Goal: Task Accomplishment & Management: Complete application form

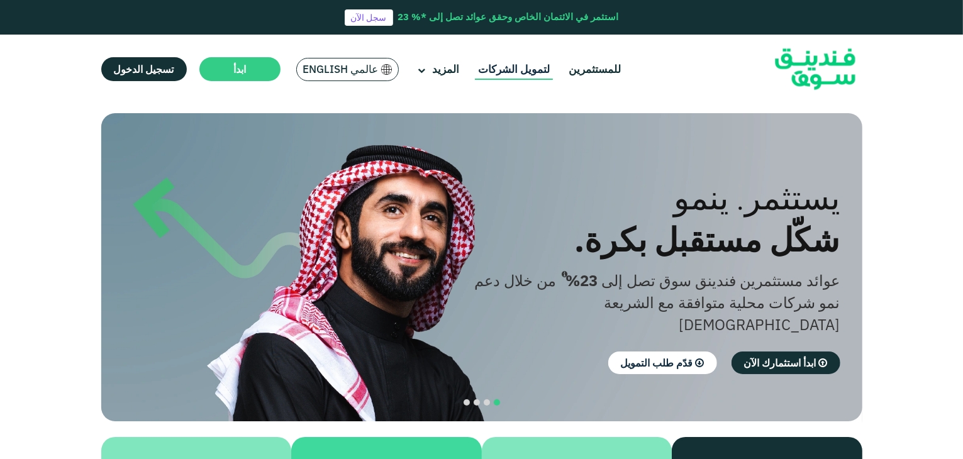
click at [510, 67] on link "لتمويل الشركات" at bounding box center [514, 69] width 78 height 21
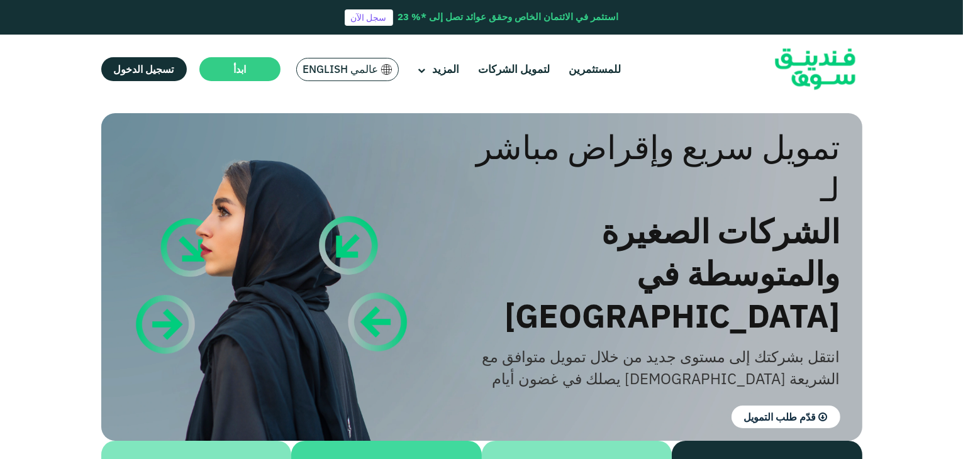
click at [928, 99] on header "استثمر في الائتمان الخاص وحقق عوائد تصل إلى *% 23 سجل الآن للمستثمرين لتمويل ال…" at bounding box center [481, 52] width 963 height 104
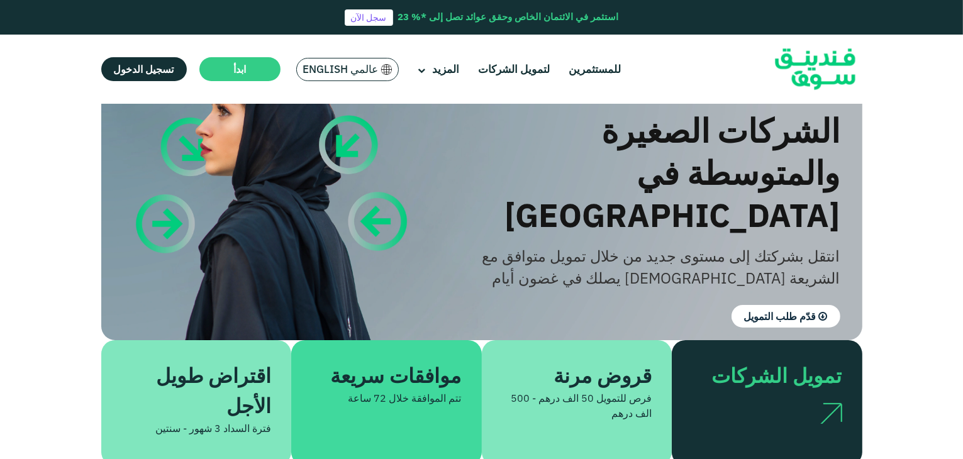
scroll to position [126, 0]
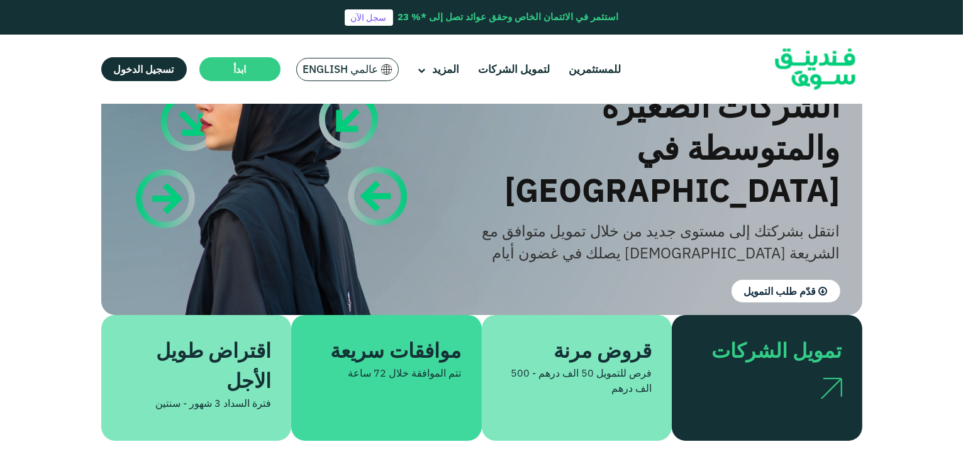
click at [220, 340] on div "اقتراض طويل الأجل" at bounding box center [203, 365] width 135 height 60
click at [418, 367] on span "تتم الموافقة خلال" at bounding box center [425, 373] width 72 height 13
click at [730, 335] on div "تمويل الشركات" at bounding box center [774, 350] width 135 height 30
click at [810, 365] on div at bounding box center [767, 383] width 150 height 37
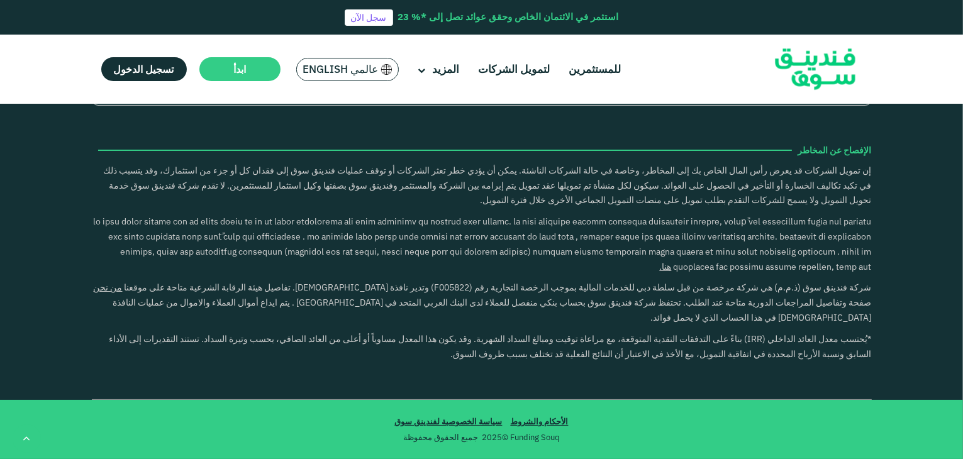
scroll to position [2642, 0]
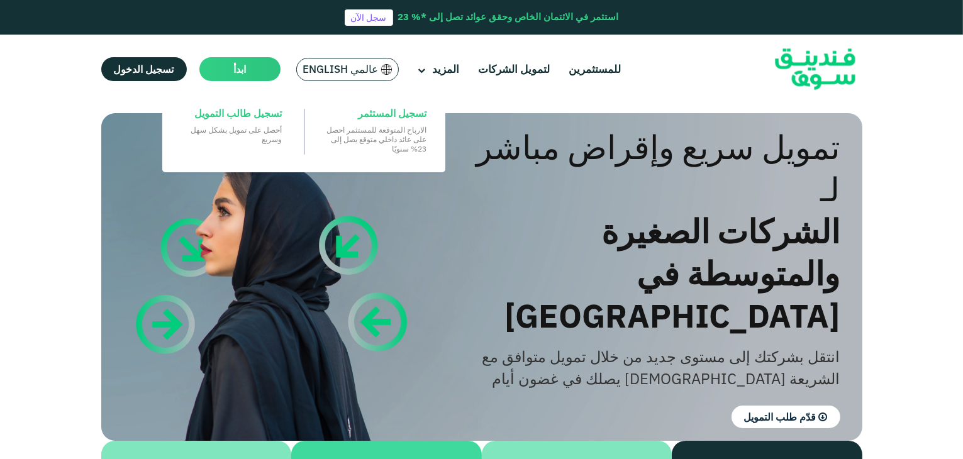
click at [262, 75] on main "ابدأ" at bounding box center [239, 69] width 81 height 24
click at [262, 126] on p "‏أحصل على تمويل بشكل ‏سهل وسريع" at bounding box center [231, 134] width 101 height 19
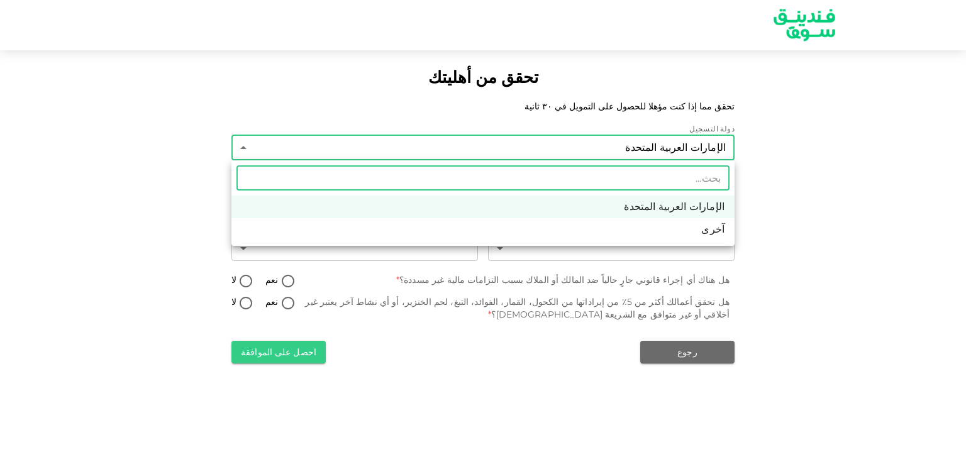
click at [658, 235] on li "آخرى" at bounding box center [482, 229] width 503 height 23
type input "3"
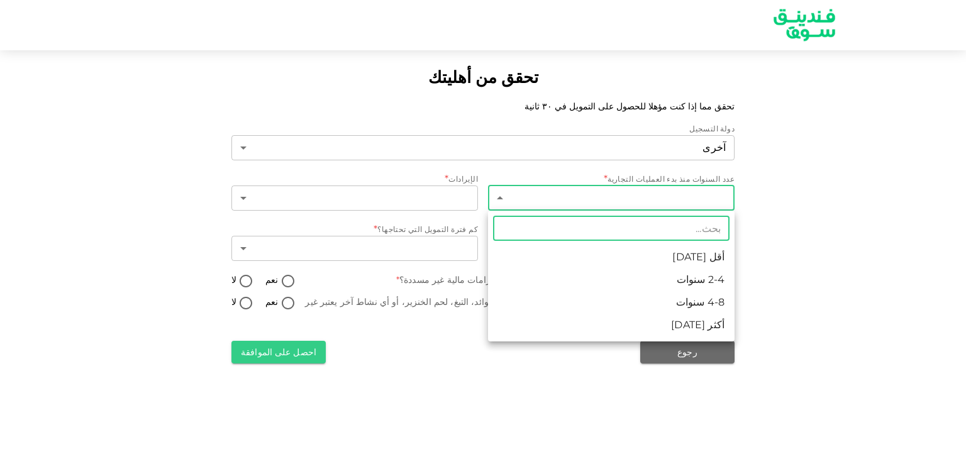
click at [679, 203] on body "تحقق من أهليتك تحقق مما إذا كنت مؤهلا للحصول على التمويل في ٣٠ ثانية دولة التسج…" at bounding box center [483, 229] width 966 height 459
click at [720, 260] on li "أقل [DATE]" at bounding box center [611, 257] width 247 height 23
type input "1"
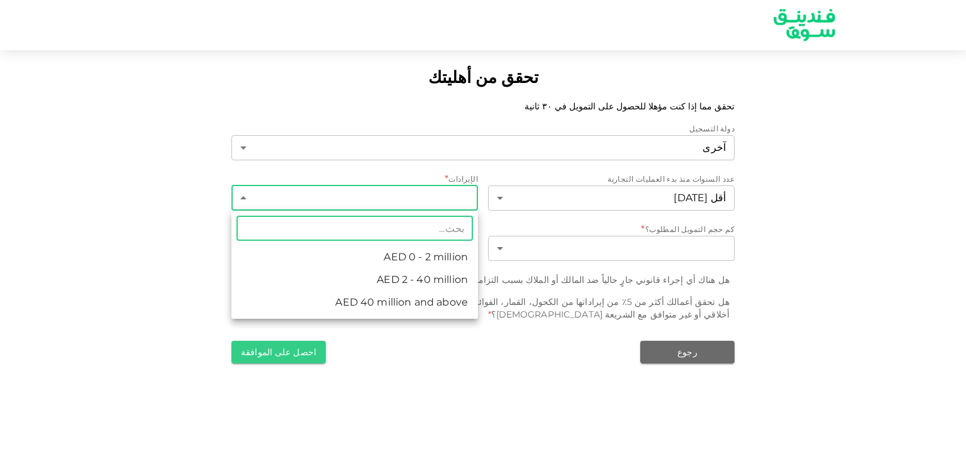
click at [400, 189] on body "تحقق من أهليتك تحقق مما إذا كنت مؤهلا للحصول على التمويل في ٣٠ ثانية دولة التسج…" at bounding box center [483, 229] width 966 height 459
click at [453, 282] on li "AED 2 - 40 million" at bounding box center [354, 280] width 247 height 23
type input "2"
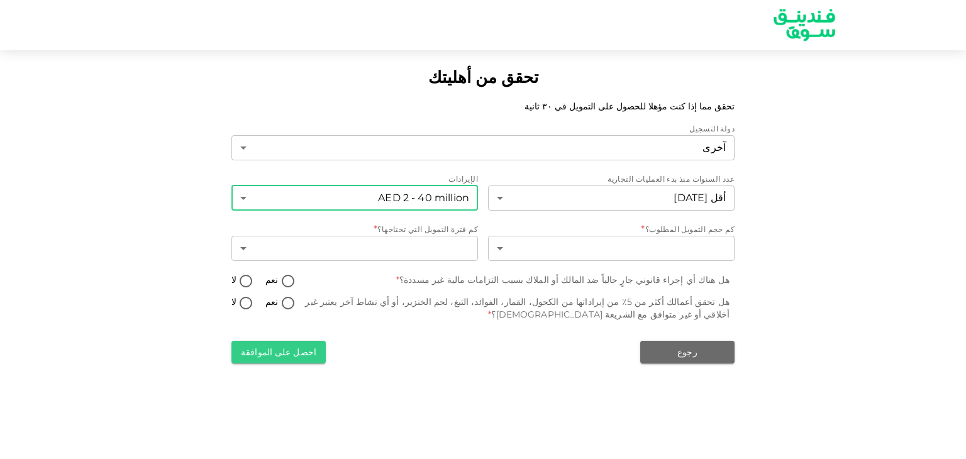
click at [635, 264] on div "دولة التسجيل آخرى 3 ​ عدد السنوات منذ بدء العمليات التجارية أقل [DATE] 1 ​ الإي…" at bounding box center [482, 243] width 503 height 241
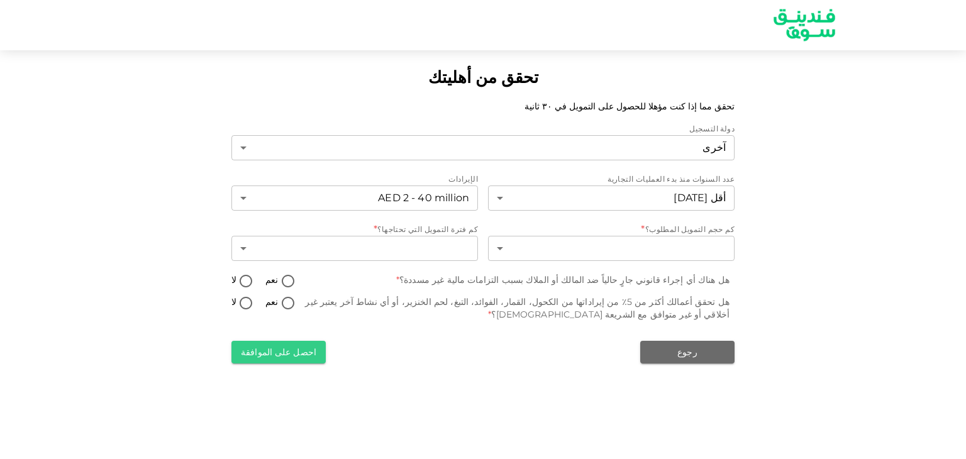
click at [671, 262] on div "​ ​" at bounding box center [611, 250] width 247 height 28
click at [682, 253] on body "تحقق من أهليتك تحقق مما إذا كنت مؤهلا للحصول على التمويل في ٣٠ ثانية دولة التسج…" at bounding box center [483, 229] width 966 height 459
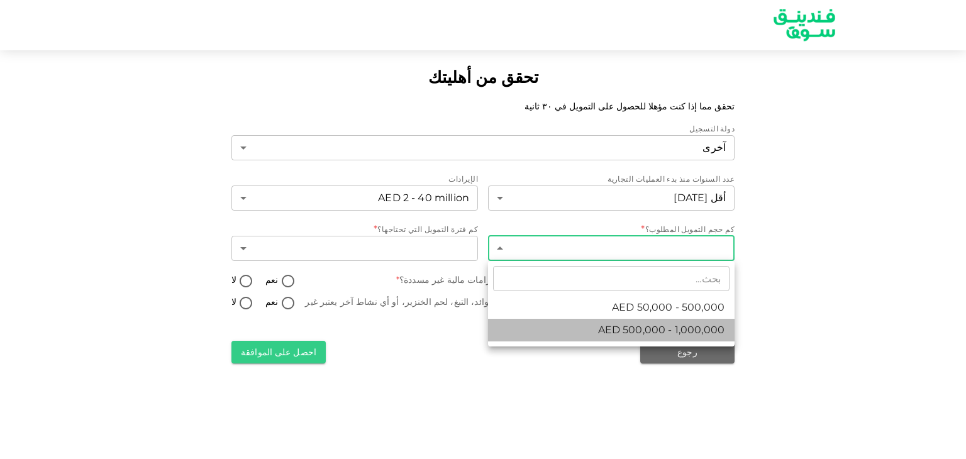
click at [689, 328] on span "AED 500,000 - 1,000,000" at bounding box center [661, 330] width 126 height 15
type input "2"
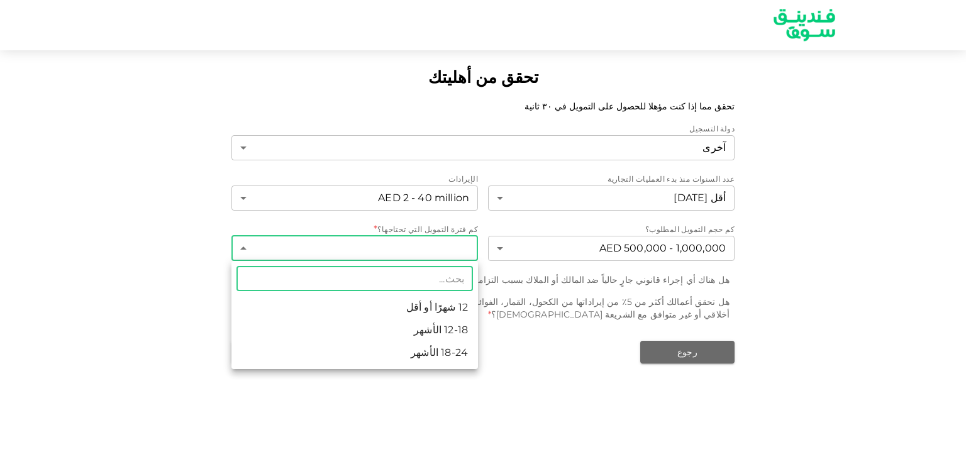
click at [448, 250] on body "تحقق من أهليتك تحقق مما إذا كنت مؤهلا للحصول على التمويل في ٣٠ ثانية دولة التسج…" at bounding box center [483, 229] width 966 height 459
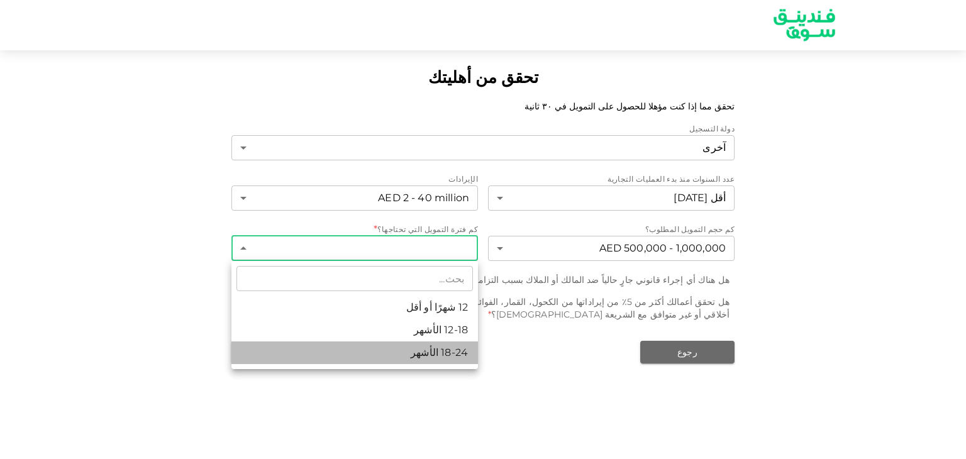
click at [467, 350] on li "18-24 الأشهر" at bounding box center [354, 353] width 247 height 23
type input "3"
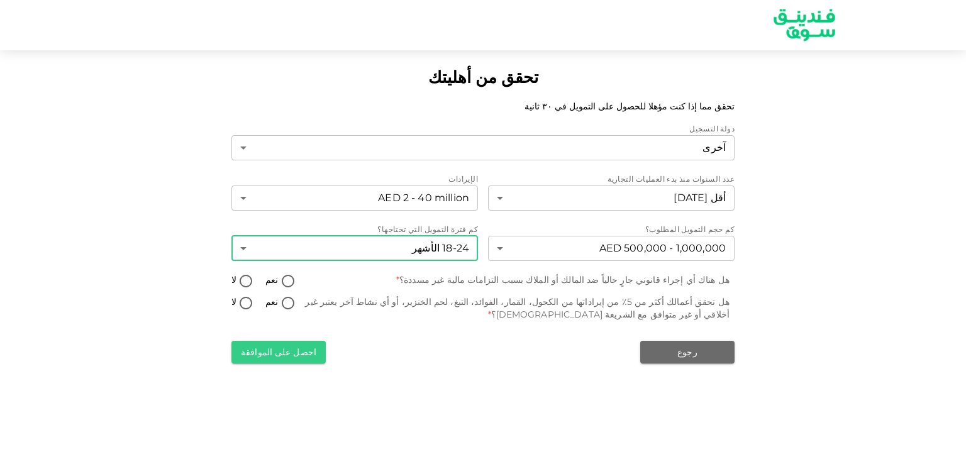
click at [245, 280] on input "لا" at bounding box center [246, 282] width 19 height 17
radio input "true"
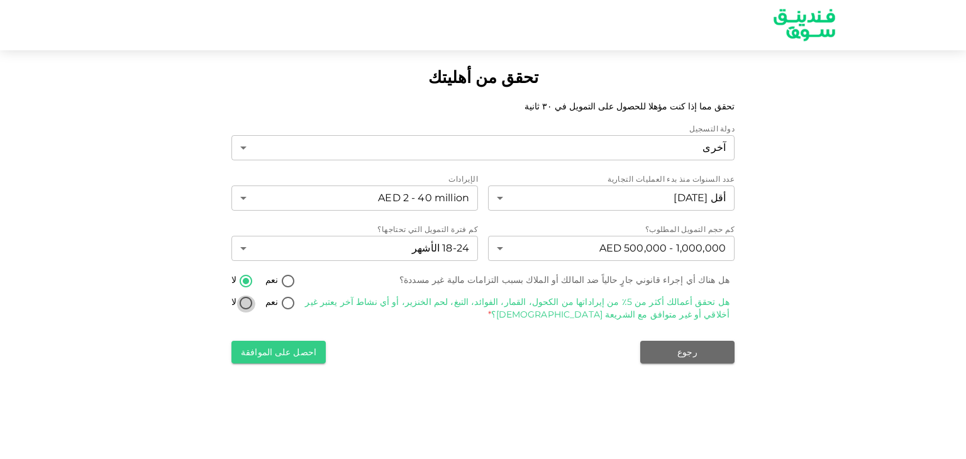
click at [243, 304] on input "لا" at bounding box center [246, 304] width 19 height 17
radio input "true"
click at [250, 353] on button "احصل على الموافقة" at bounding box center [278, 352] width 94 height 23
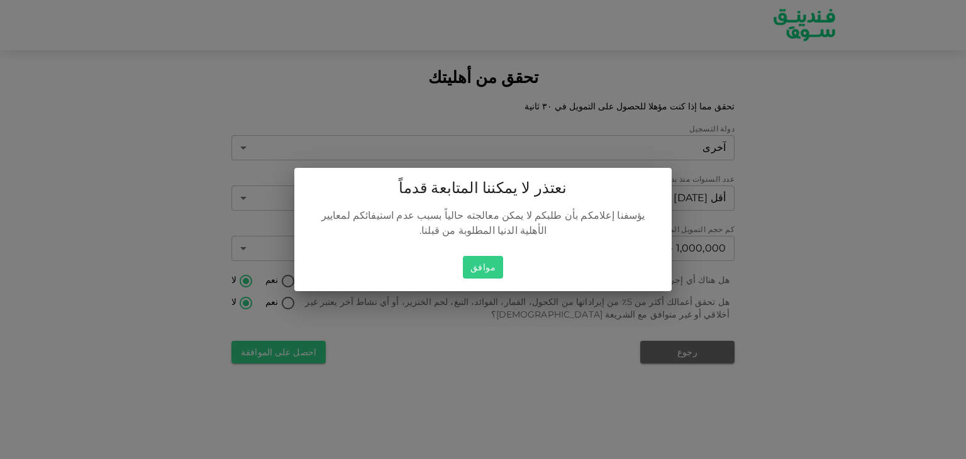
click at [476, 257] on button "موافق" at bounding box center [483, 267] width 40 height 23
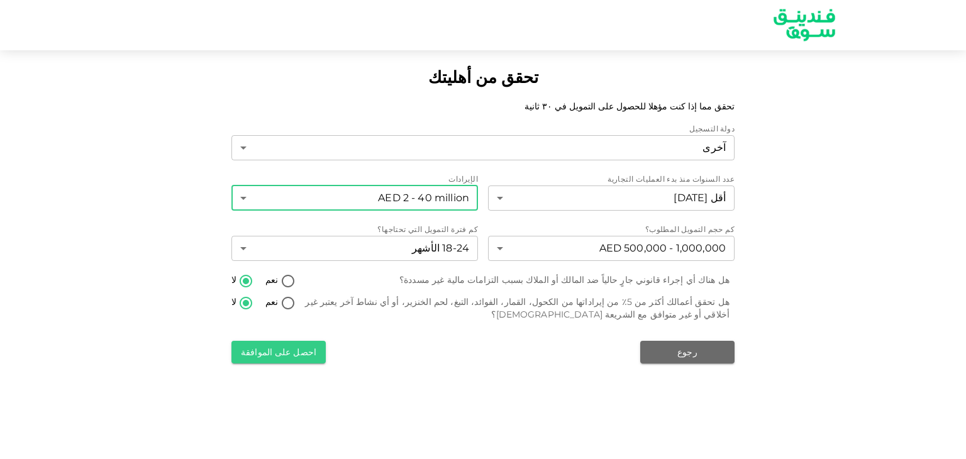
click at [420, 201] on body "تحقق من أهليتك تحقق مما إذا كنت مؤهلا للحصول على التمويل في ٣٠ ثانية دولة التسج…" at bounding box center [483, 229] width 966 height 459
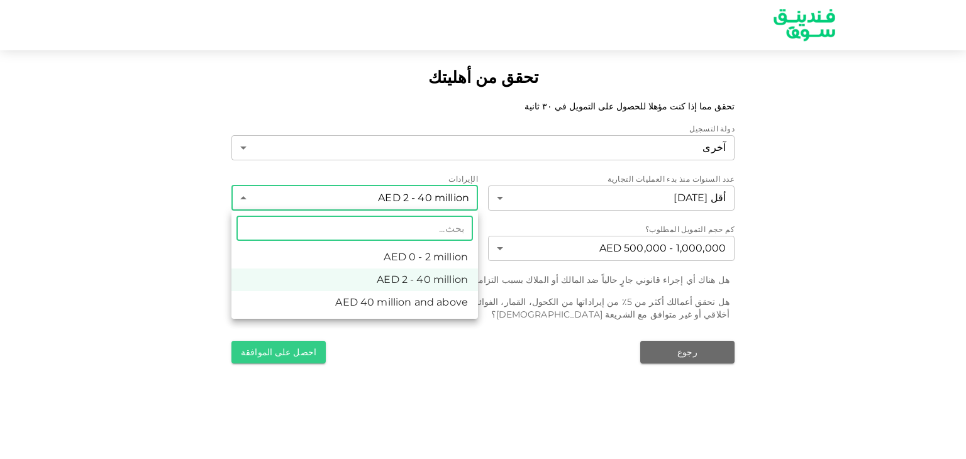
click at [444, 254] on li "AED 0 - 2 million" at bounding box center [354, 257] width 247 height 23
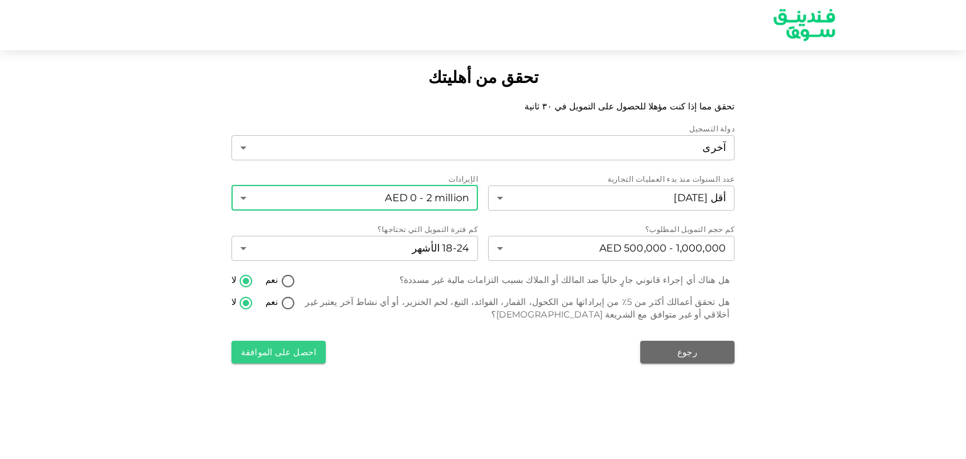
click at [426, 199] on body "تحقق من أهليتك تحقق مما إذا كنت مؤهلا للحصول على التمويل في ٣٠ ثانية دولة التسج…" at bounding box center [483, 229] width 966 height 459
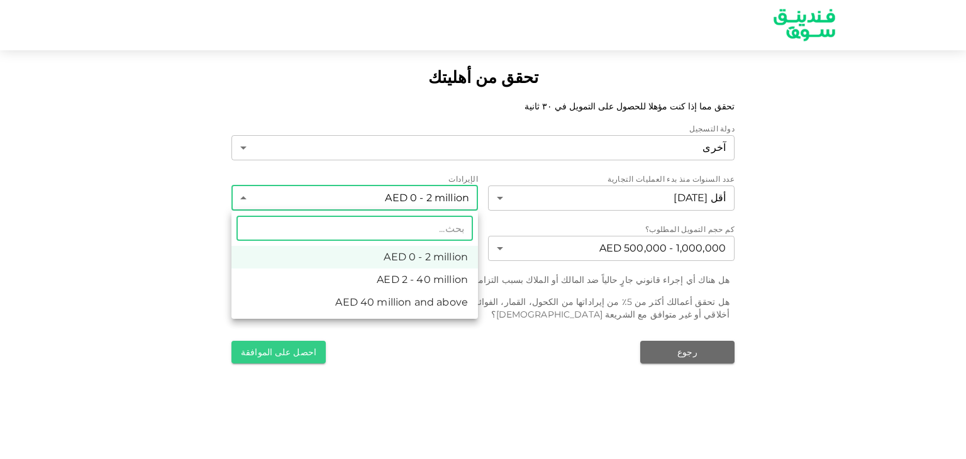
click at [443, 295] on li "AED 40 million and above" at bounding box center [354, 302] width 247 height 23
type input "3"
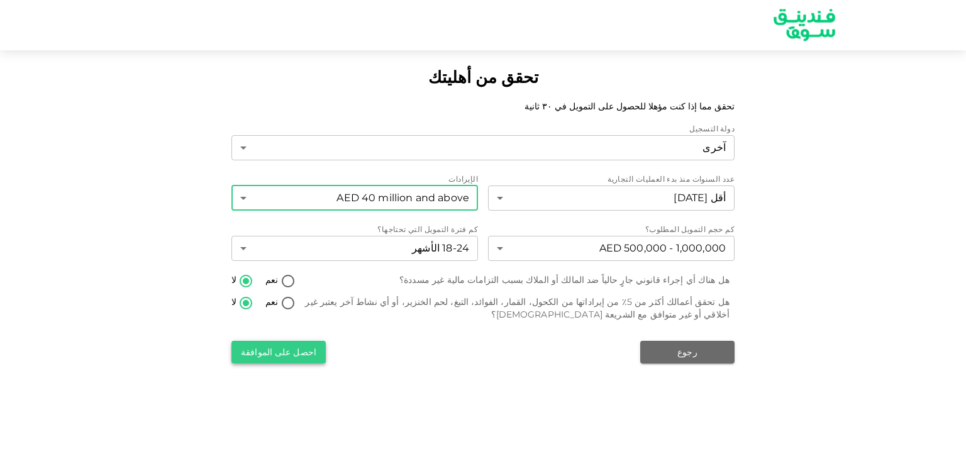
click at [301, 354] on button "احصل على الموافقة" at bounding box center [278, 352] width 94 height 23
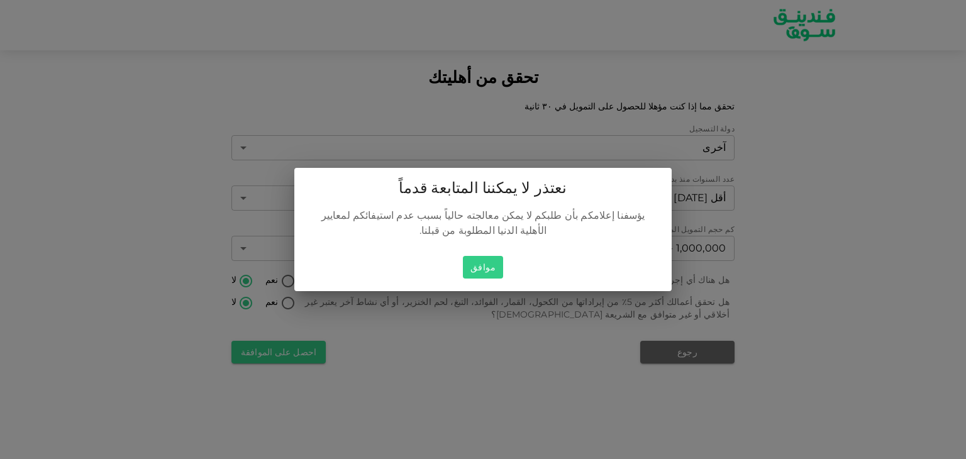
click at [472, 256] on button "موافق" at bounding box center [483, 267] width 40 height 23
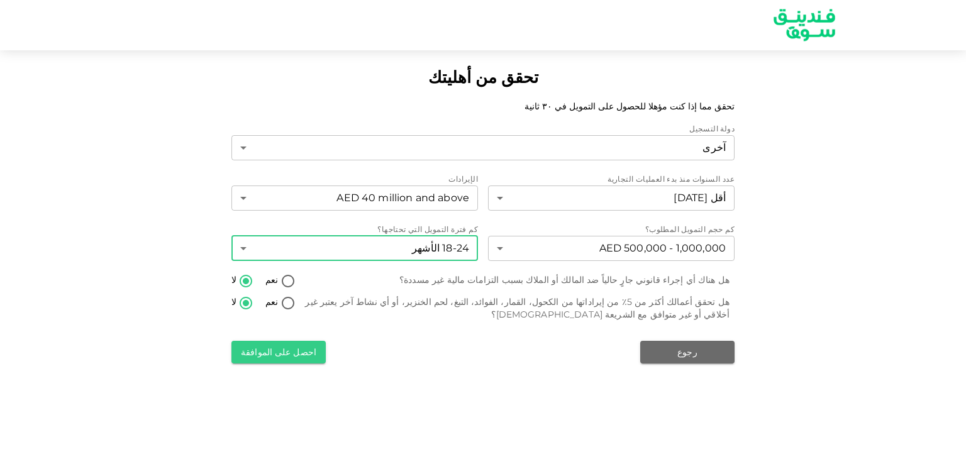
click at [424, 245] on body "تحقق من أهليتك تحقق مما إذا كنت مؤهلا للحصول على التمويل في ٣٠ ثانية دولة التسج…" at bounding box center [483, 229] width 966 height 459
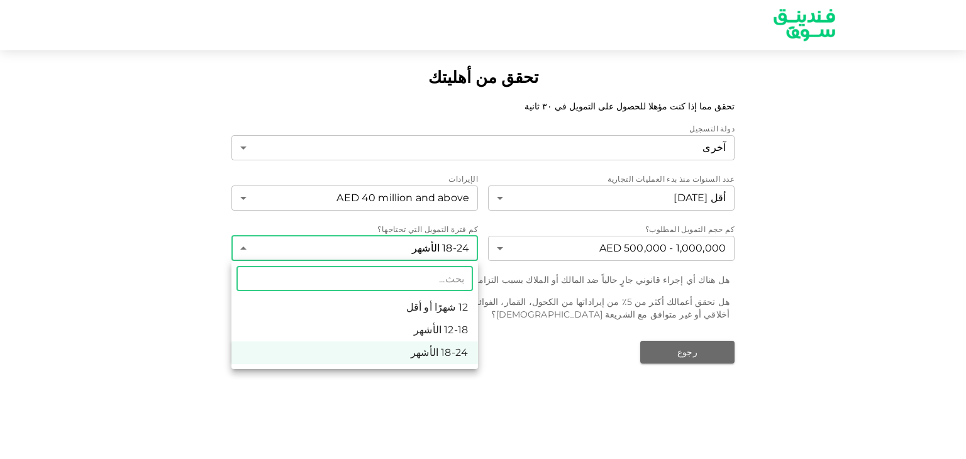
click at [453, 302] on li "12 شهرًا أو أقل" at bounding box center [354, 307] width 247 height 23
type input "1"
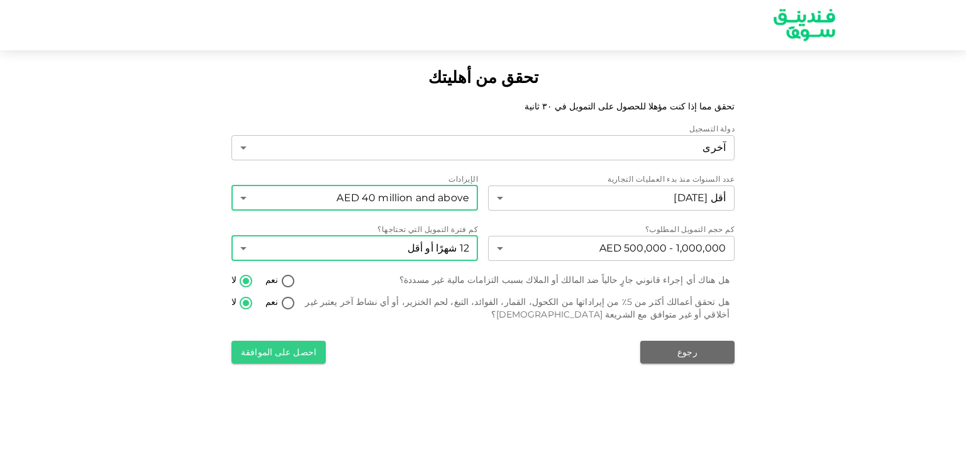
click at [445, 204] on body "تحقق من أهليتك تحقق مما إذا كنت مؤهلا للحصول على التمويل في ٣٠ ثانية دولة التسج…" at bounding box center [483, 229] width 966 height 459
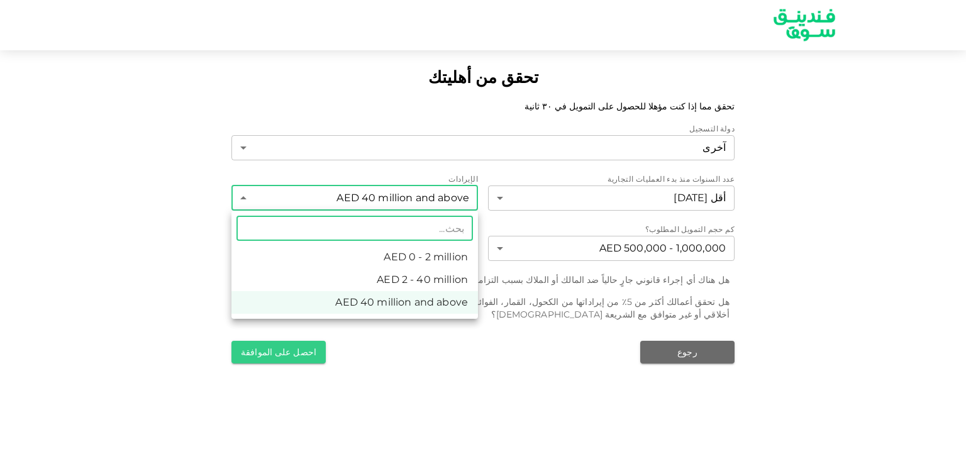
click at [440, 254] on li "AED 0 - 2 million" at bounding box center [354, 257] width 247 height 23
type input "1"
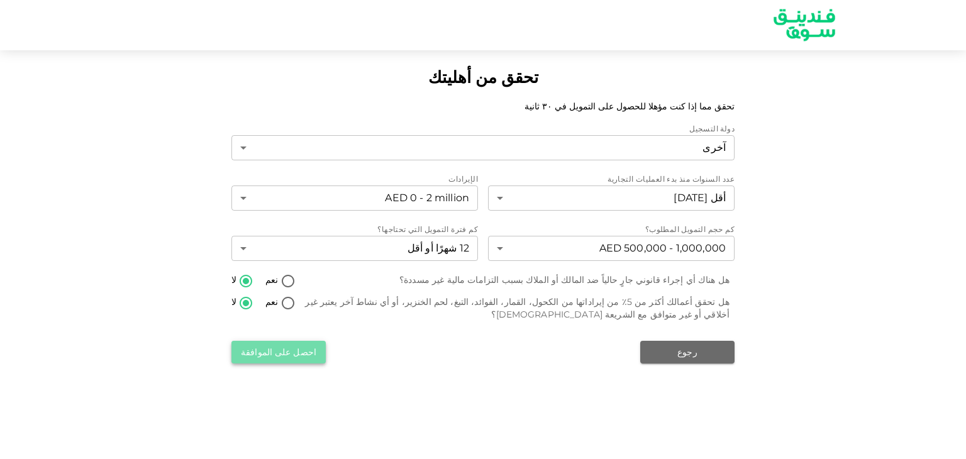
click at [291, 346] on button "احصل على الموافقة" at bounding box center [278, 352] width 94 height 23
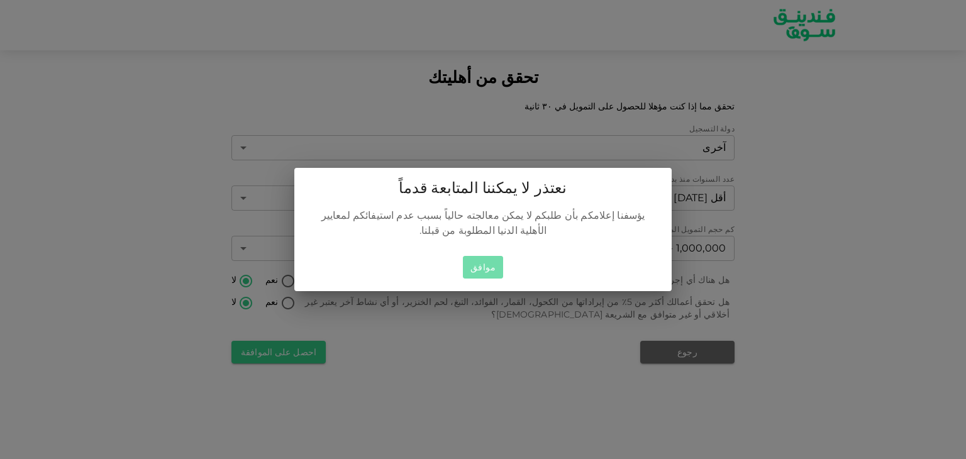
click at [472, 265] on button "موافق" at bounding box center [483, 267] width 40 height 23
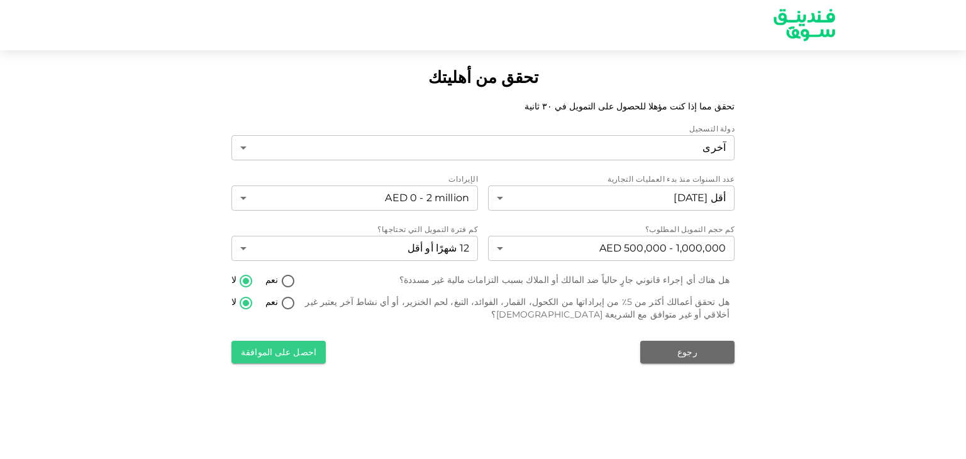
click at [279, 306] on input "نعم" at bounding box center [288, 304] width 19 height 17
radio input "true"
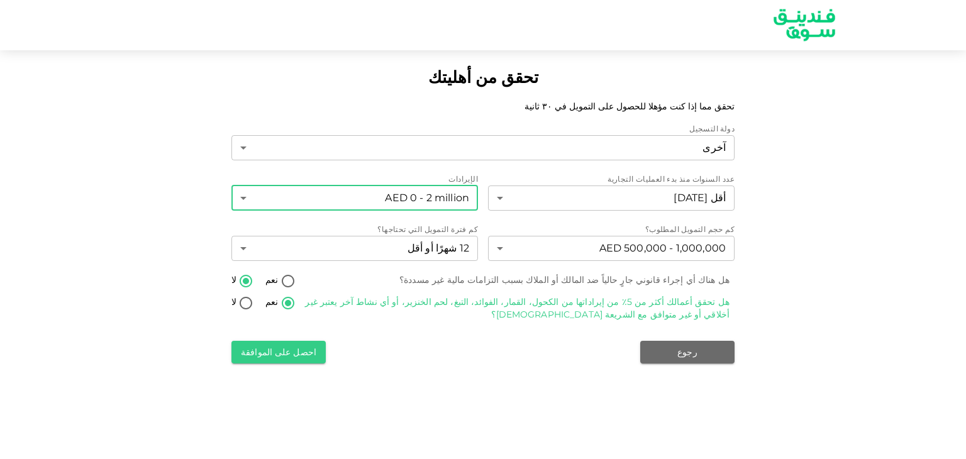
click at [400, 201] on body "تحقق من أهليتك تحقق مما إذا كنت مؤهلا للحصول على التمويل في ٣٠ ثانية دولة التسج…" at bounding box center [483, 229] width 966 height 459
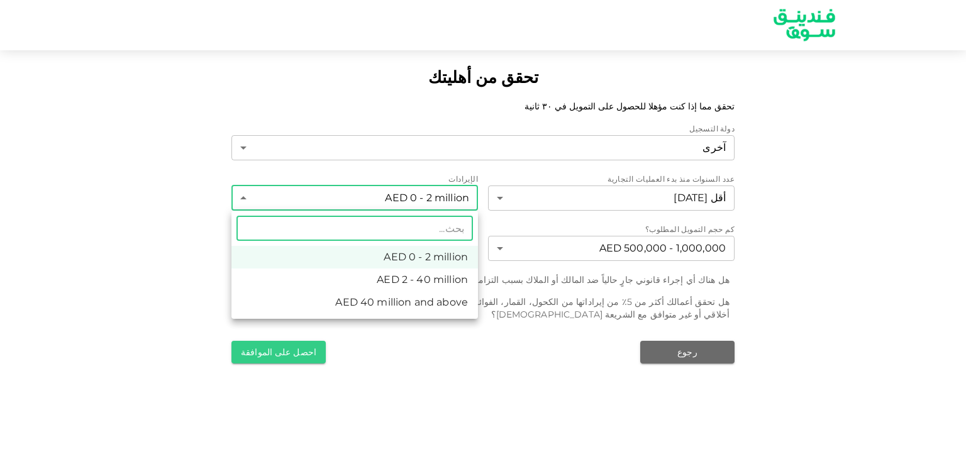
click at [443, 294] on li "AED 40 million and above" at bounding box center [354, 302] width 247 height 23
type input "3"
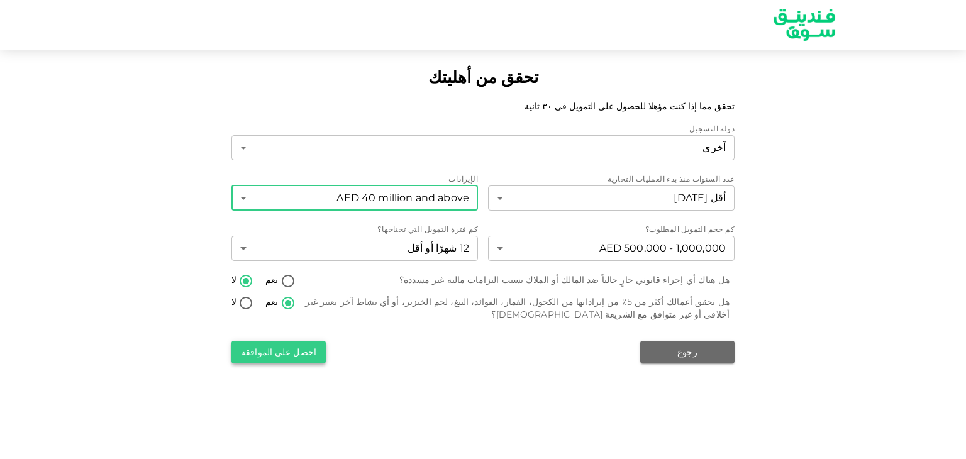
click at [286, 353] on button "احصل على الموافقة" at bounding box center [278, 352] width 94 height 23
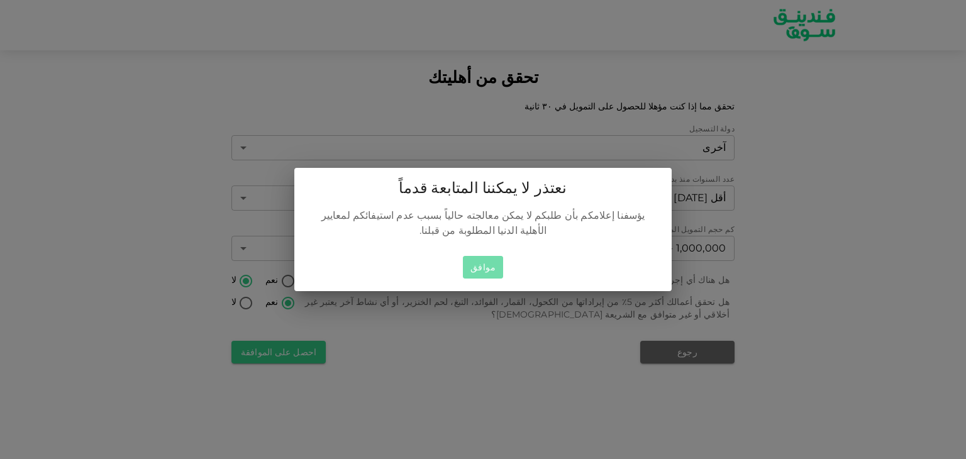
click at [476, 262] on button "موافق" at bounding box center [483, 267] width 40 height 23
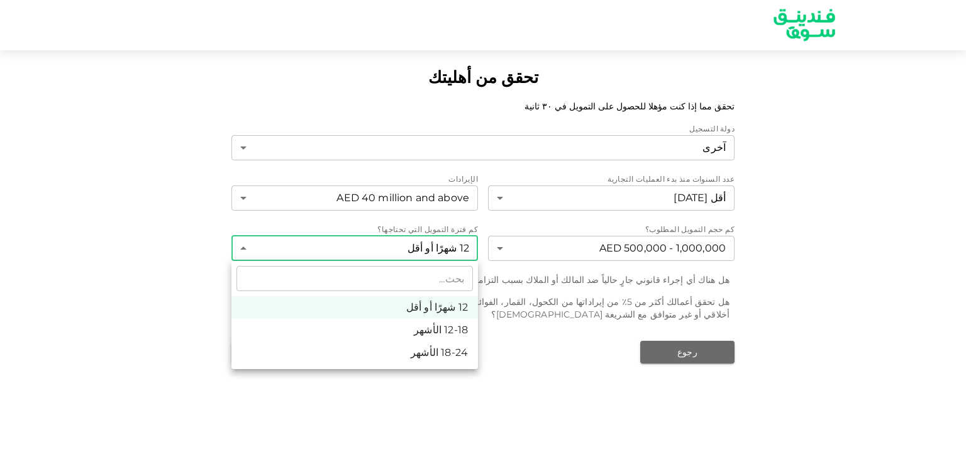
click at [448, 255] on body "تحقق من أهليتك تحقق مما إذا كنت مؤهلا للحصول على التمويل في ٣٠ ثانية دولة التسج…" at bounding box center [483, 229] width 966 height 459
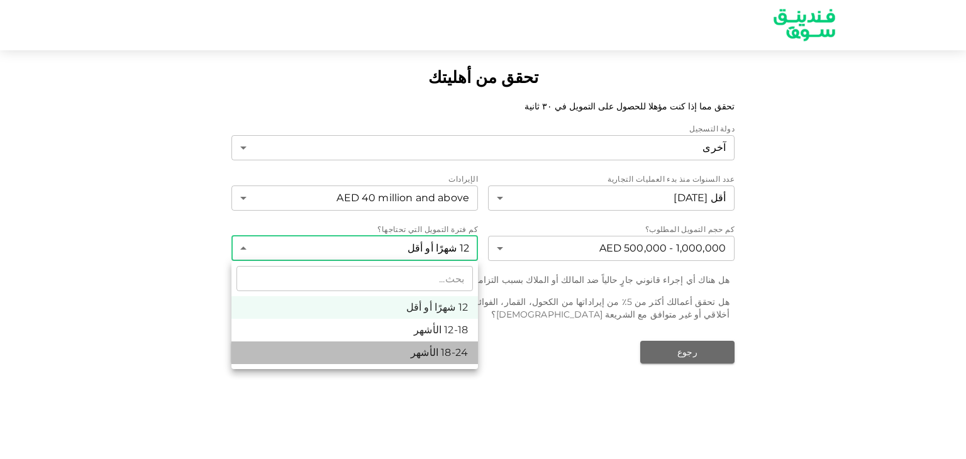
click at [463, 354] on li "18-24 الأشهر" at bounding box center [354, 353] width 247 height 23
type input "3"
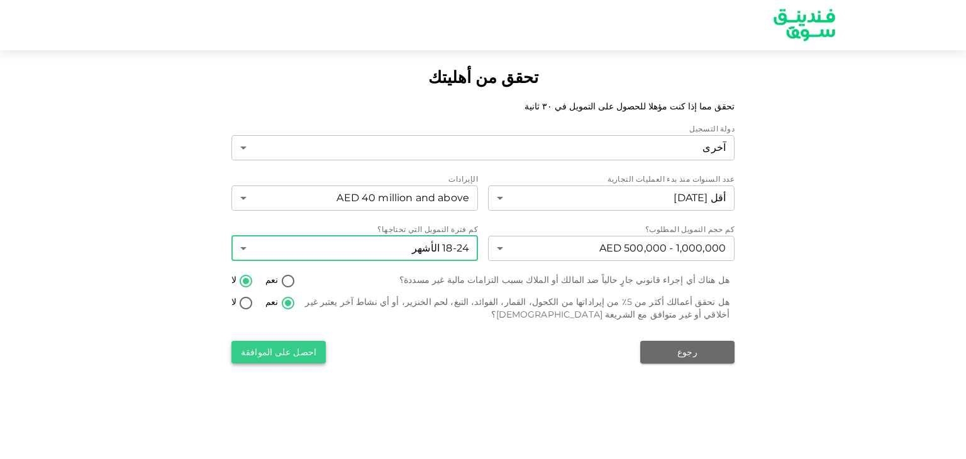
click at [286, 350] on button "احصل على الموافقة" at bounding box center [278, 352] width 94 height 23
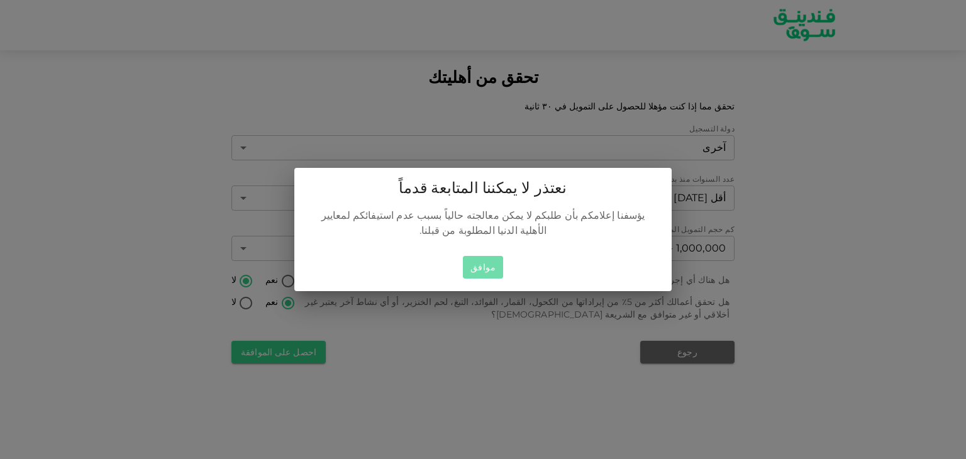
click at [478, 264] on button "موافق" at bounding box center [483, 267] width 40 height 23
